Goal: Find specific page/section: Find specific page/section

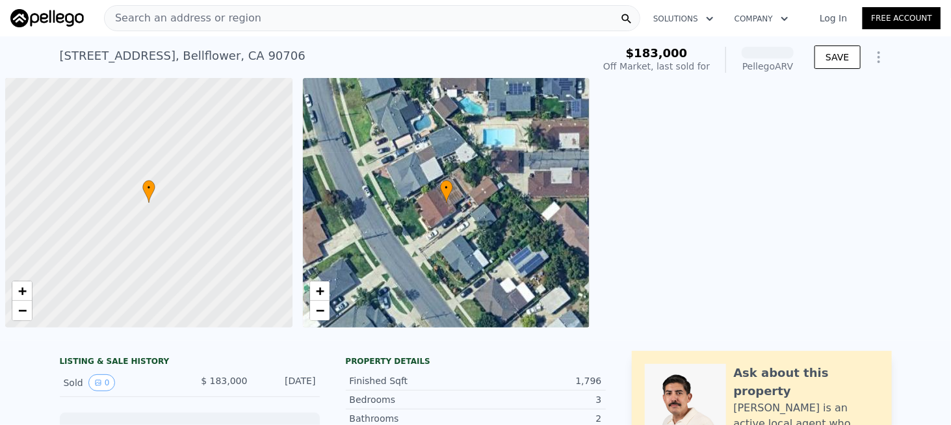
scroll to position [0, 5]
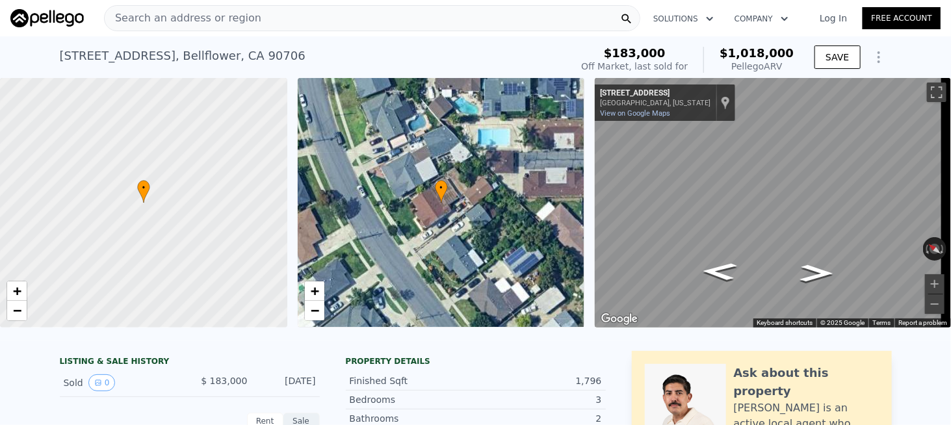
click at [402, 12] on div "Search an address or region" at bounding box center [372, 18] width 537 height 26
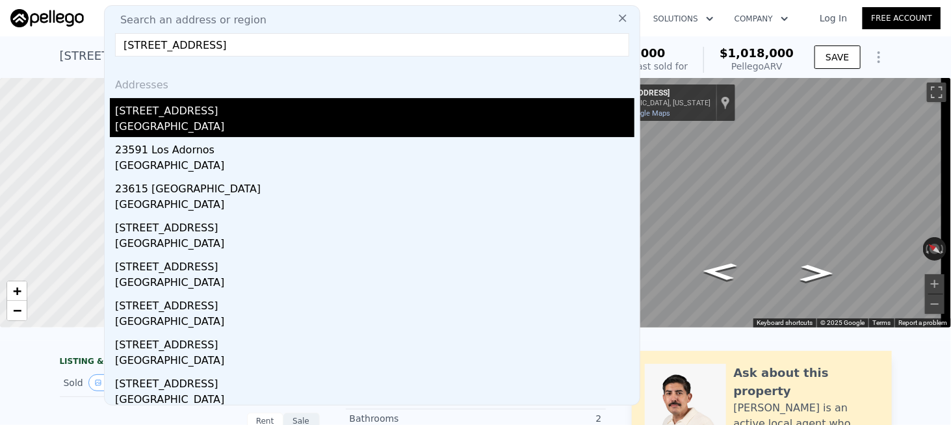
type input "[STREET_ADDRESS]"
click at [186, 114] on div "[STREET_ADDRESS]" at bounding box center [375, 108] width 520 height 21
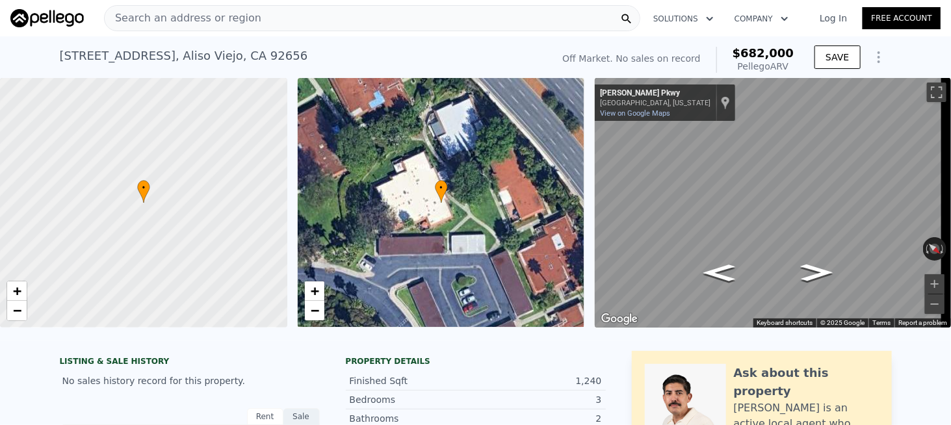
click at [240, 19] on span "Search an address or region" at bounding box center [183, 18] width 157 height 16
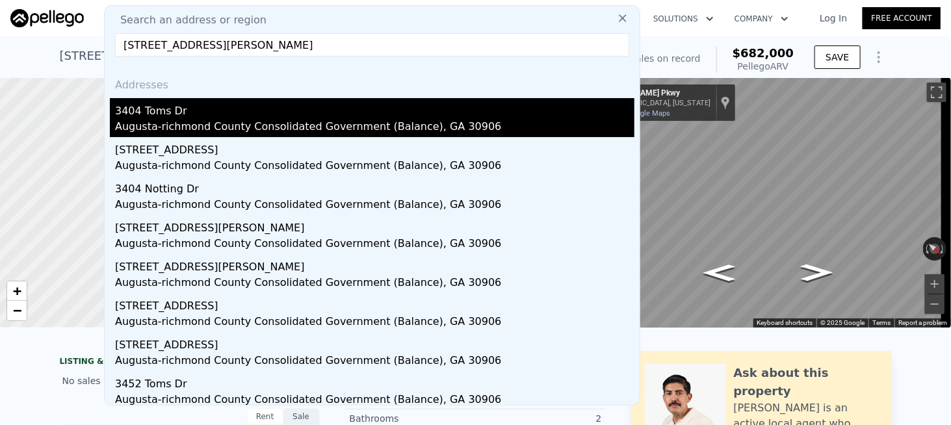
type input "[STREET_ADDRESS][PERSON_NAME]"
click at [219, 119] on div "Augusta-richmond County Consolidated Government (Balance), GA 30906" at bounding box center [375, 128] width 520 height 18
